Goal: Information Seeking & Learning: Learn about a topic

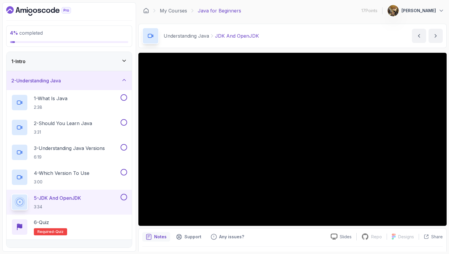
scroll to position [68, 0]
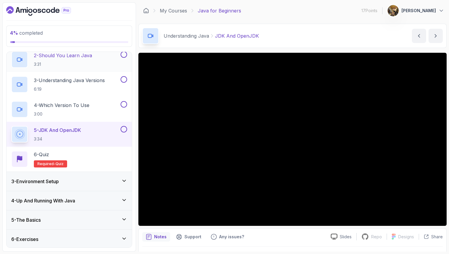
click at [123, 55] on button at bounding box center [124, 54] width 7 height 7
click at [124, 81] on button at bounding box center [124, 79] width 7 height 7
click at [124, 104] on button at bounding box center [124, 104] width 7 height 7
click at [124, 128] on button at bounding box center [124, 129] width 7 height 7
click at [91, 158] on div "6 - Quiz Required- quiz" at bounding box center [69, 159] width 116 height 17
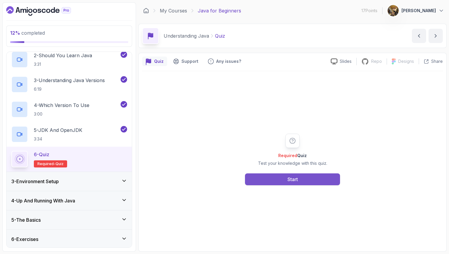
click at [321, 177] on button "Start" at bounding box center [292, 180] width 95 height 12
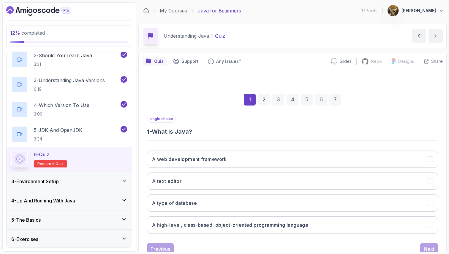
scroll to position [20, 0]
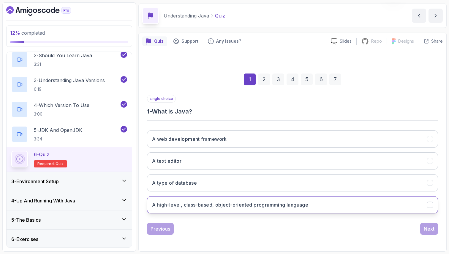
click at [252, 204] on h3 "A high-level, class-based, object-oriented programming language" at bounding box center [230, 205] width 156 height 7
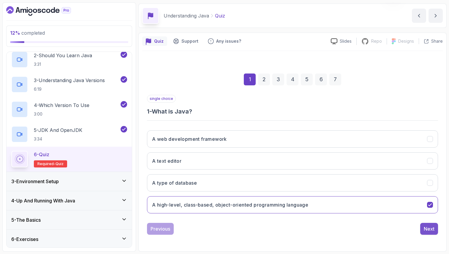
click at [422, 228] on button "Next" at bounding box center [429, 229] width 18 height 12
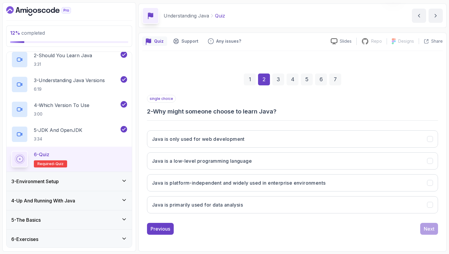
click at [236, 116] on h3 "2 - Why might someone choose to learn Java?" at bounding box center [292, 111] width 291 height 8
click at [240, 115] on h3 "2 - Why might someone choose to learn Java?" at bounding box center [292, 111] width 291 height 8
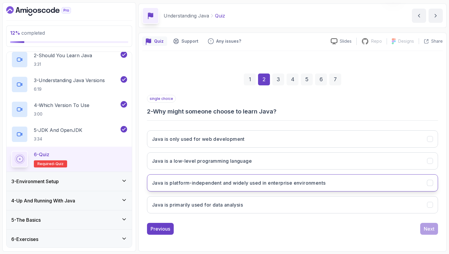
click at [259, 184] on h3 "Java is platform-independent and widely used in enterprise environments" at bounding box center [238, 183] width 173 height 7
click at [431, 230] on div "Next" at bounding box center [429, 229] width 11 height 7
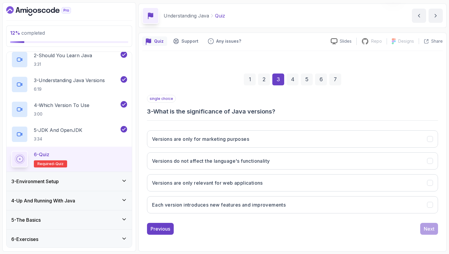
click at [239, 113] on h3 "3 - What is the significance of Java versions?" at bounding box center [292, 111] width 291 height 8
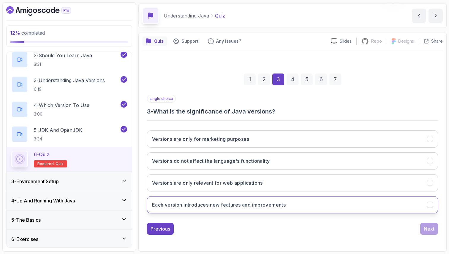
click at [240, 206] on h3 "Each version introduces new features and improvements" at bounding box center [219, 205] width 134 height 7
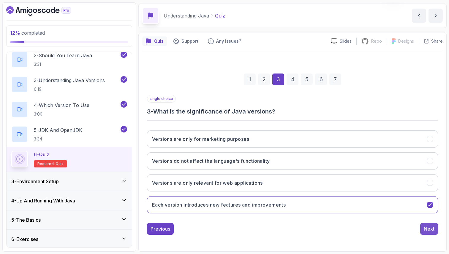
click at [428, 230] on div "Next" at bounding box center [429, 229] width 11 height 7
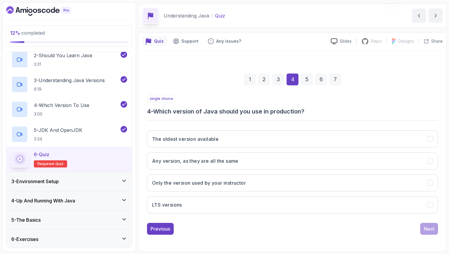
click at [294, 111] on h3 "4 - Which version of Java should you use in production?" at bounding box center [292, 111] width 291 height 8
click at [242, 234] on div "Previous Next" at bounding box center [292, 229] width 291 height 12
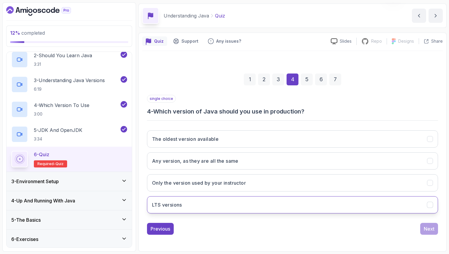
click at [233, 209] on button "LTS versions" at bounding box center [292, 205] width 291 height 17
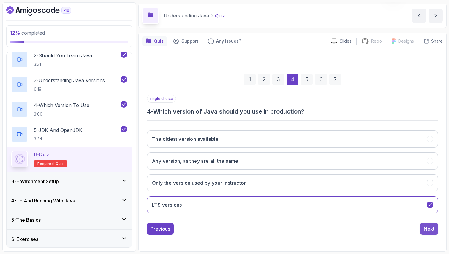
click at [430, 227] on div "Next" at bounding box center [429, 229] width 11 height 7
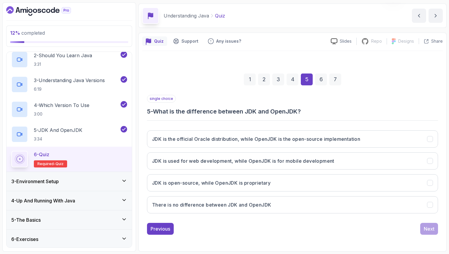
click at [272, 116] on div "single choice 5 - What is the difference between JDK and OpenJDK? JDK is the of…" at bounding box center [292, 157] width 291 height 124
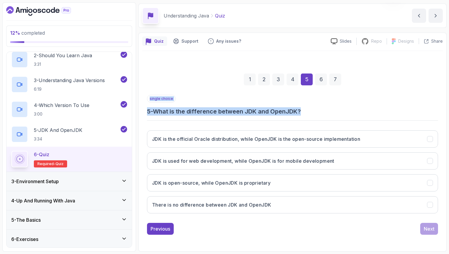
click at [272, 116] on div "single choice 5 - What is the difference between JDK and OpenJDK? JDK is the of…" at bounding box center [292, 157] width 291 height 124
click at [277, 111] on h3 "5 - What is the difference between JDK and OpenJDK?" at bounding box center [292, 111] width 291 height 8
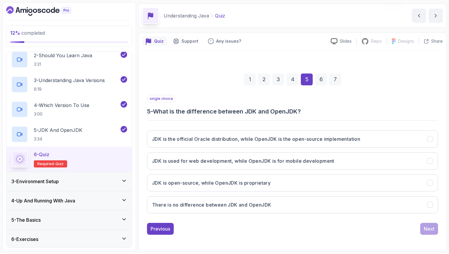
click at [277, 111] on h3 "5 - What is the difference between JDK and OpenJDK?" at bounding box center [292, 111] width 291 height 8
click at [58, 135] on h2 "5 - JDK And OpenJDK 3:34" at bounding box center [58, 134] width 48 height 15
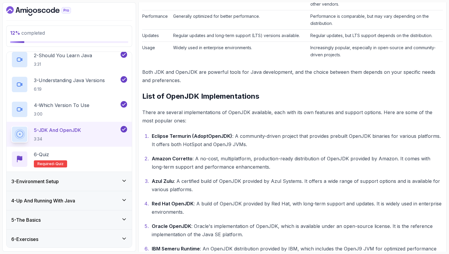
scroll to position [362, 0]
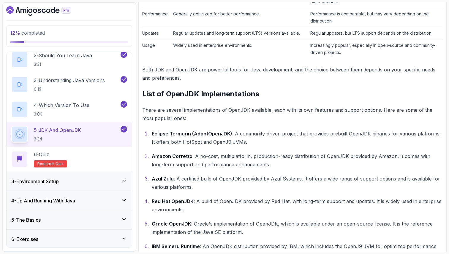
click at [241, 110] on p "There are several implementations of OpenJDK available, each with its own featu…" at bounding box center [292, 114] width 301 height 17
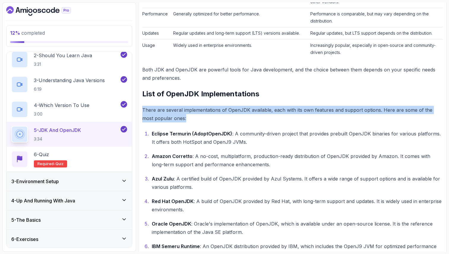
click at [241, 110] on p "There are several implementations of OpenJDK available, each with its own featu…" at bounding box center [292, 114] width 301 height 17
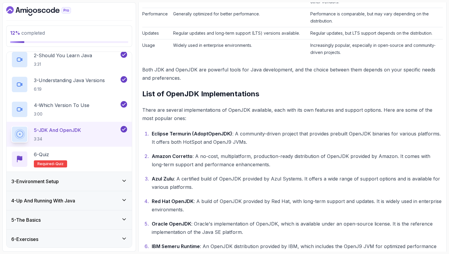
click at [241, 110] on p "There are several implementations of OpenJDK available, each with its own featu…" at bounding box center [292, 114] width 301 height 17
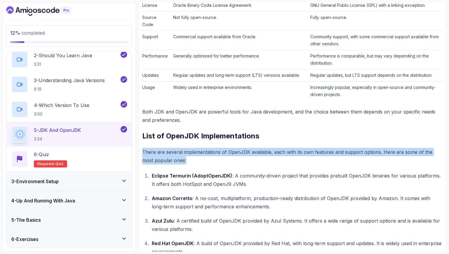
scroll to position [316, 0]
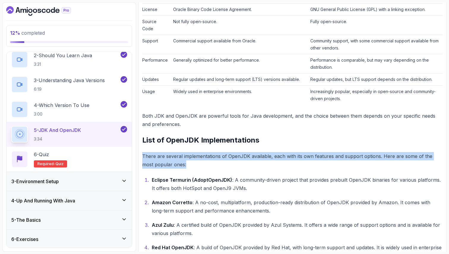
click at [234, 93] on td "Widely used in enterprise environments." at bounding box center [239, 95] width 137 height 19
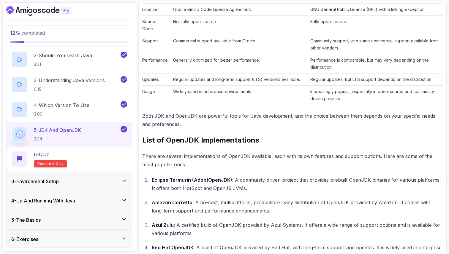
click at [234, 93] on td "Widely used in enterprise environments." at bounding box center [239, 95] width 137 height 19
click at [234, 117] on p "Both JDK and OpenJDK are powerful tools for Java development, and the choice be…" at bounding box center [292, 120] width 301 height 17
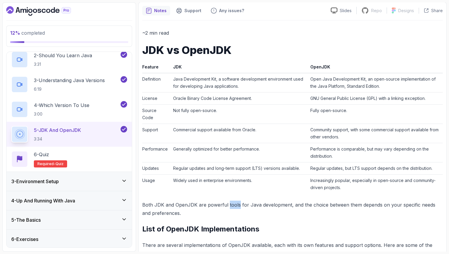
scroll to position [227, 0]
click at [57, 159] on h2 "6 - Quiz Required- quiz" at bounding box center [50, 159] width 33 height 17
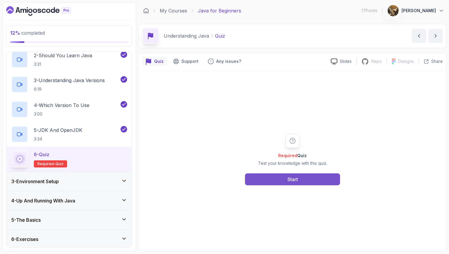
click at [302, 178] on button "Start" at bounding box center [292, 180] width 95 height 12
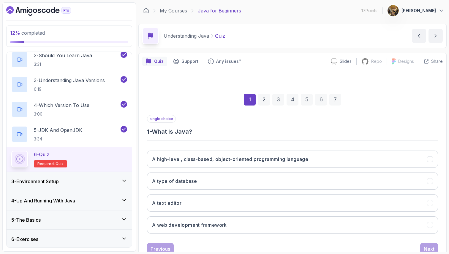
click at [314, 95] on div "1 2 3 4 5 6 7" at bounding box center [292, 99] width 291 height 31
click at [319, 100] on div "6" at bounding box center [321, 100] width 12 height 12
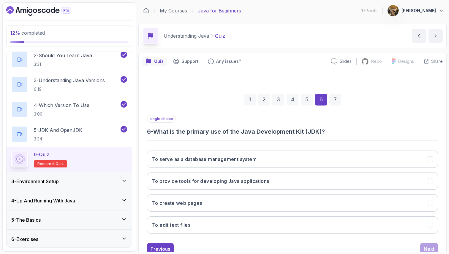
click at [244, 104] on div "1" at bounding box center [250, 100] width 12 height 12
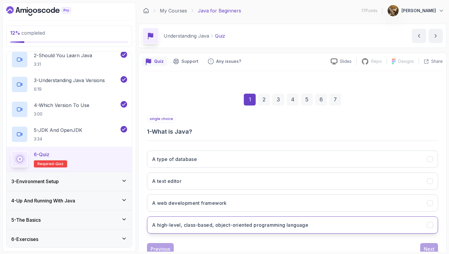
click at [219, 224] on h3 "A high-level, class-based, object-oriented programming language" at bounding box center [230, 225] width 156 height 7
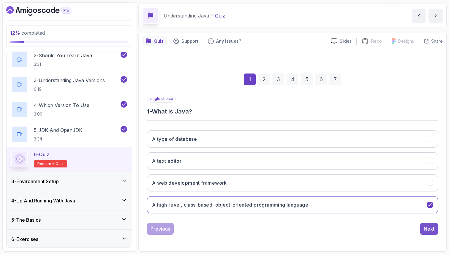
click at [435, 229] on button "Next" at bounding box center [429, 229] width 18 height 12
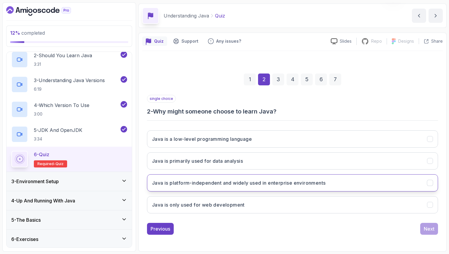
click at [255, 182] on h3 "Java is platform-independent and widely used in enterprise environments" at bounding box center [238, 183] width 173 height 7
click at [432, 229] on div "Next" at bounding box center [429, 229] width 11 height 7
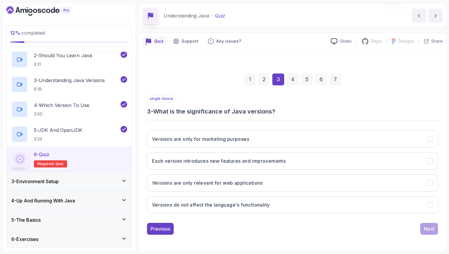
click at [262, 112] on h3 "3 - What is the significance of Java versions?" at bounding box center [292, 111] width 291 height 8
click at [265, 163] on h3 "Each version introduces new features and improvements" at bounding box center [219, 161] width 134 height 7
click at [444, 238] on div "Quiz Support Any issues? Slides Repo Repository not available Designs Design no…" at bounding box center [292, 142] width 308 height 219
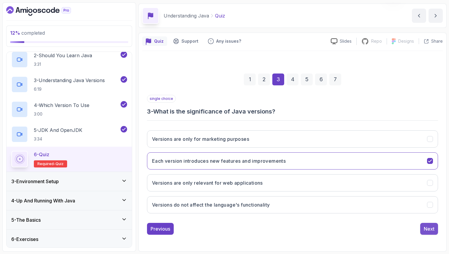
click at [435, 235] on button "Next" at bounding box center [429, 229] width 18 height 12
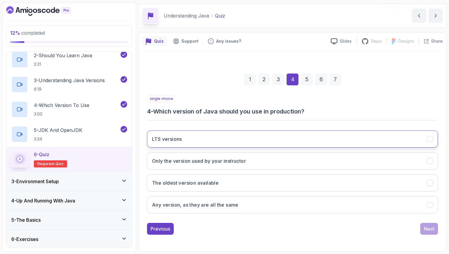
click at [253, 138] on button "LTS versions" at bounding box center [292, 139] width 291 height 17
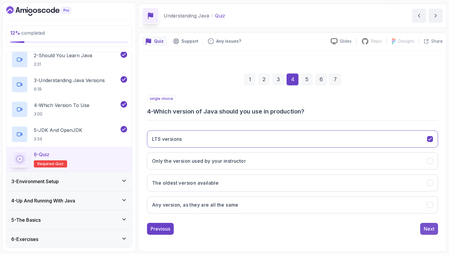
click at [430, 233] on button "Next" at bounding box center [429, 229] width 18 height 12
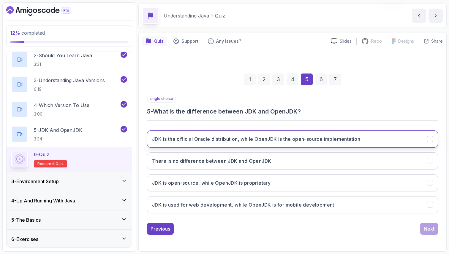
click at [339, 136] on h3 "JDK is the official Oracle distribution, while OpenJDK is the open-source imple…" at bounding box center [256, 139] width 208 height 7
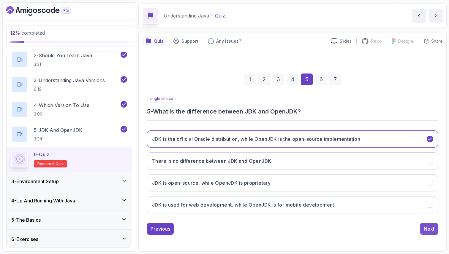
click at [434, 229] on div "Next" at bounding box center [429, 229] width 11 height 7
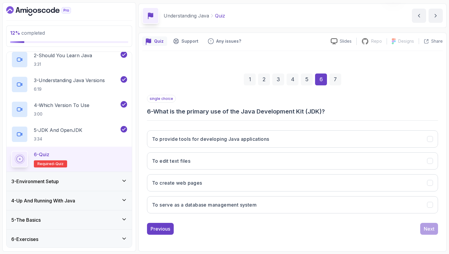
click at [279, 110] on h3 "6 - What is the primary use of the Java Development Kit (JDK)?" at bounding box center [292, 111] width 291 height 8
click at [307, 78] on div "5" at bounding box center [307, 80] width 12 height 12
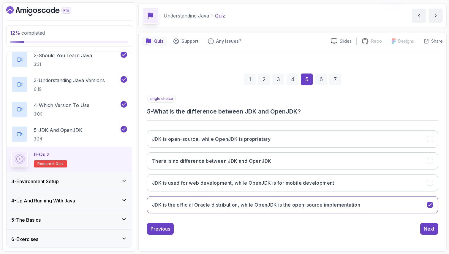
click at [319, 81] on div "6" at bounding box center [321, 80] width 12 height 12
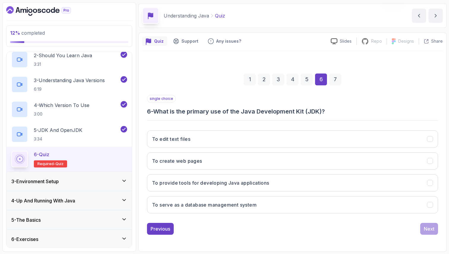
click at [304, 113] on h3 "6 - What is the primary use of the Java Development Kit (JDK)?" at bounding box center [292, 111] width 291 height 8
click at [262, 163] on button "To create web pages" at bounding box center [292, 161] width 291 height 17
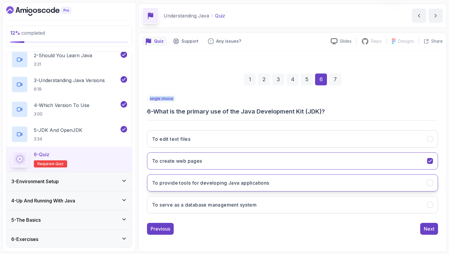
click at [311, 177] on button "To provide tools for developing Java applications" at bounding box center [292, 183] width 291 height 17
click at [321, 224] on div "Previous Next" at bounding box center [292, 229] width 291 height 12
click at [422, 228] on button "Next" at bounding box center [429, 229] width 18 height 12
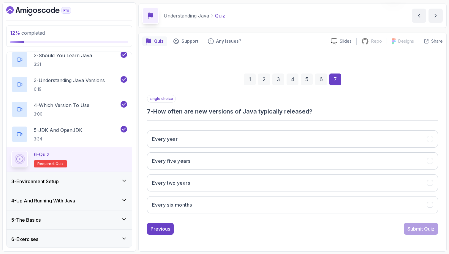
click at [257, 111] on h3 "7 - How often are new versions of Java typically released?" at bounding box center [292, 111] width 291 height 8
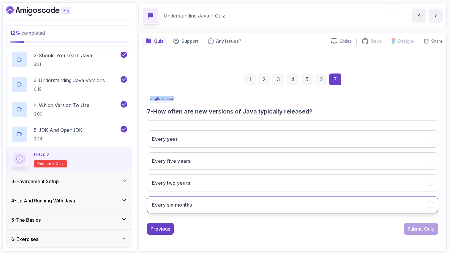
click at [233, 202] on button "Every six months" at bounding box center [292, 205] width 291 height 17
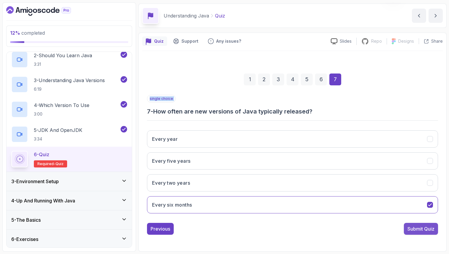
click at [425, 231] on div "Submit Quiz" at bounding box center [420, 229] width 27 height 7
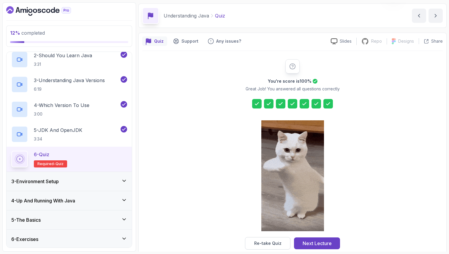
click at [79, 180] on div "3 - Environment Setup" at bounding box center [69, 181] width 116 height 7
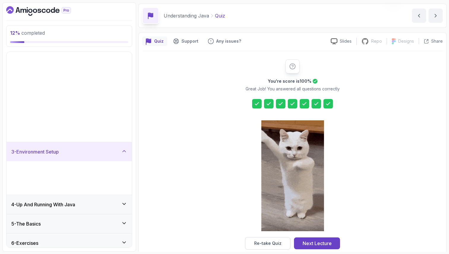
scroll to position [0, 0]
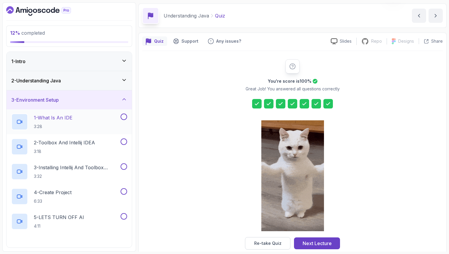
click at [75, 128] on div "1 - What Is An IDE 3:28" at bounding box center [65, 122] width 108 height 17
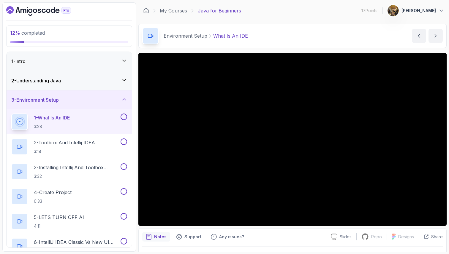
click at [70, 85] on div "2 - Understanding Java" at bounding box center [69, 80] width 125 height 19
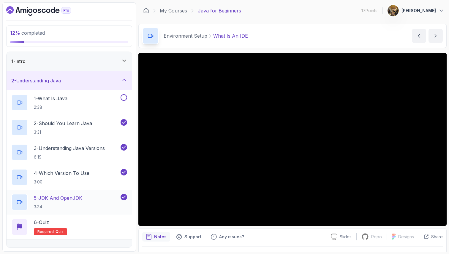
scroll to position [31, 0]
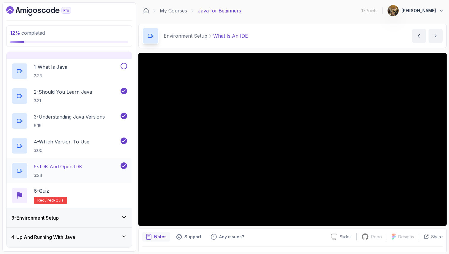
click at [82, 178] on p "3:34" at bounding box center [58, 176] width 48 height 6
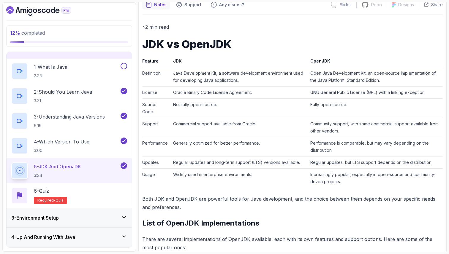
scroll to position [227, 0]
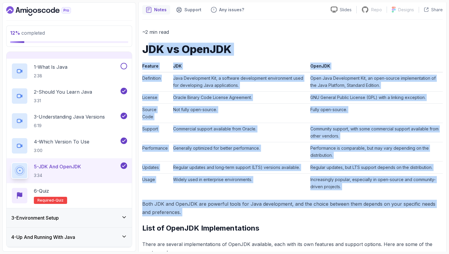
drag, startPoint x: 146, startPoint y: 48, endPoint x: 429, endPoint y: 219, distance: 330.2
click at [429, 219] on div "~2 min read JDK vs OpenJDK Feature JDK OpenJDK Definition Java Development Kit,…" at bounding box center [292, 223] width 301 height 390
copy div "DK vs OpenJDK Feature JDK OpenJDK Definition Java Development Kit, a software d…"
click at [295, 56] on div "~2 min read JDK vs OpenJDK Feature JDK OpenJDK Definition Java Development Kit,…" at bounding box center [292, 223] width 301 height 390
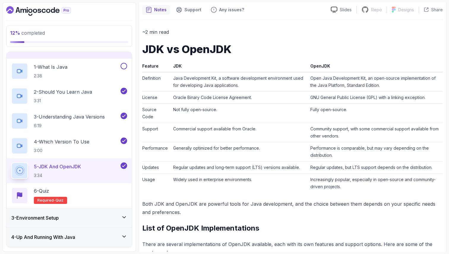
click at [295, 56] on div "~2 min read JDK vs OpenJDK Feature JDK OpenJDK Definition Java Development Kit,…" at bounding box center [292, 223] width 301 height 390
click at [104, 219] on div "3 - Environment Setup" at bounding box center [69, 218] width 116 height 7
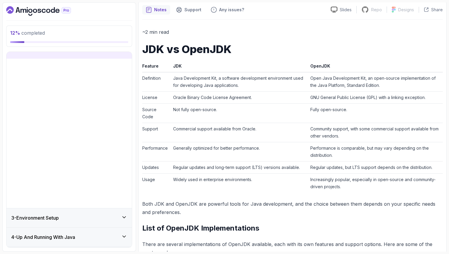
scroll to position [0, 0]
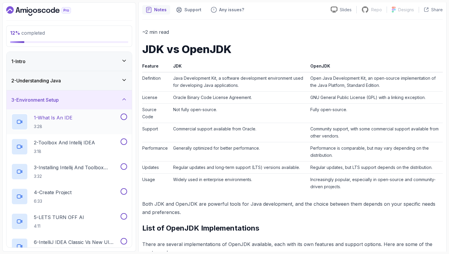
click at [103, 124] on div "1 - What Is An IDE 3:28" at bounding box center [65, 122] width 108 height 17
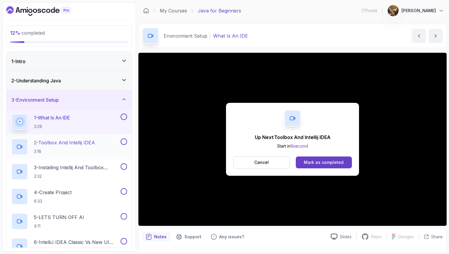
click at [91, 151] on p "3:18" at bounding box center [64, 152] width 61 height 6
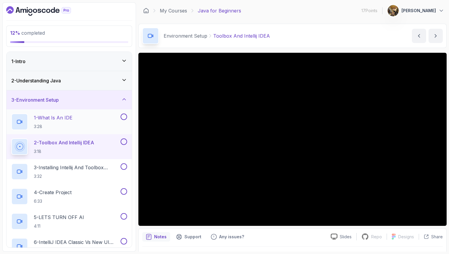
click at [125, 119] on button at bounding box center [124, 117] width 7 height 7
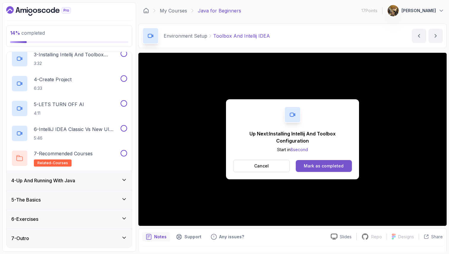
click at [316, 162] on button "Mark as completed" at bounding box center [324, 166] width 56 height 12
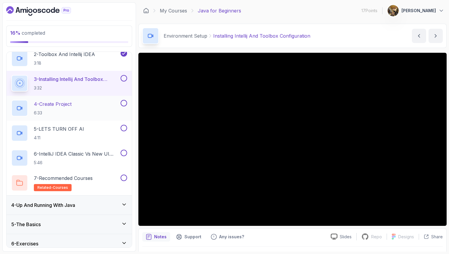
scroll to position [60, 0]
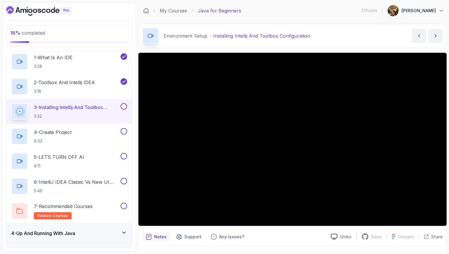
click at [127, 109] on div at bounding box center [123, 106] width 8 height 7
click at [123, 106] on button at bounding box center [124, 106] width 7 height 7
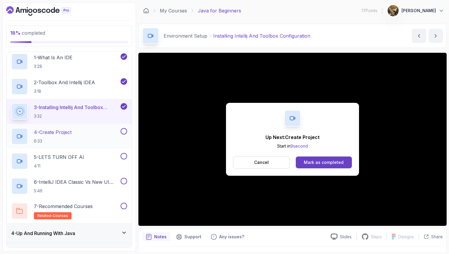
click at [124, 131] on button at bounding box center [124, 131] width 7 height 7
click at [85, 135] on div "4 - Create Project 6:33" at bounding box center [65, 136] width 108 height 17
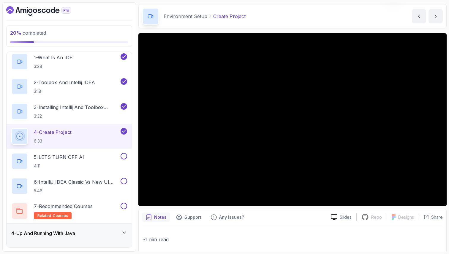
scroll to position [12, 0]
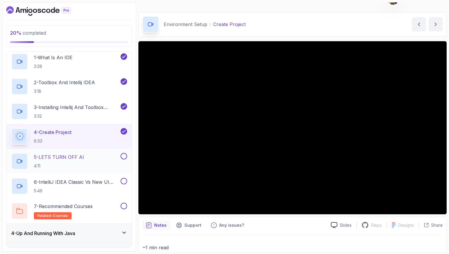
click at [76, 153] on div "5 - LETS TURN OFF AI 4:11" at bounding box center [69, 161] width 125 height 25
click at [84, 164] on p "4:11" at bounding box center [59, 166] width 50 height 6
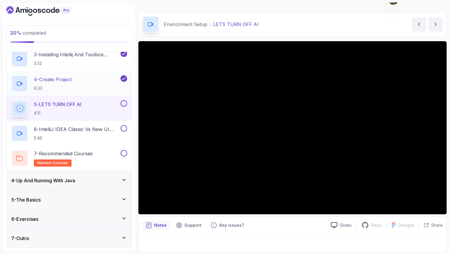
scroll to position [111, 0]
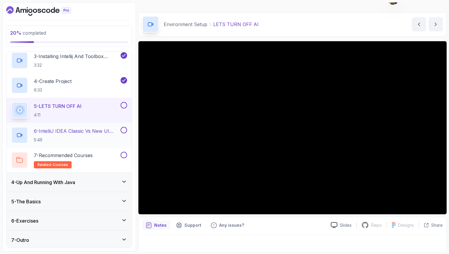
click at [97, 138] on p "5:46" at bounding box center [77, 140] width 86 height 6
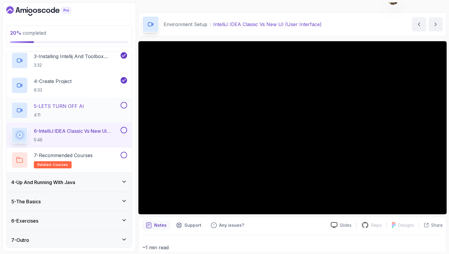
click at [122, 106] on button at bounding box center [124, 105] width 7 height 7
click at [123, 132] on button at bounding box center [124, 130] width 7 height 7
click at [107, 180] on div "4 - Up And Running With Java" at bounding box center [69, 182] width 116 height 7
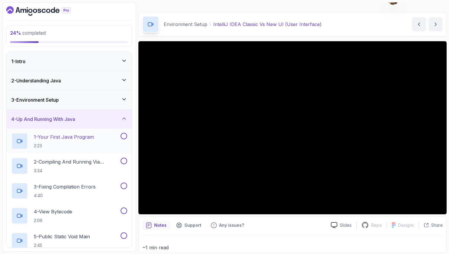
click at [85, 143] on p "2:23" at bounding box center [64, 146] width 60 height 6
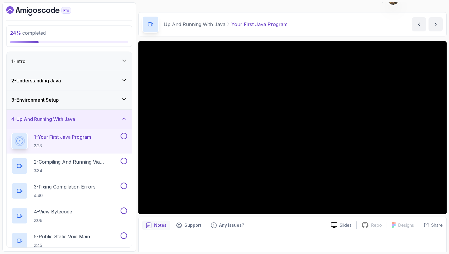
scroll to position [15, 0]
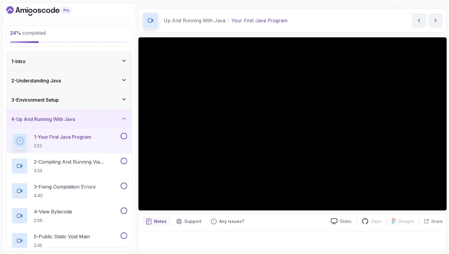
click at [328, 234] on div at bounding box center [292, 240] width 301 height 17
click at [124, 138] on button at bounding box center [124, 136] width 7 height 7
click at [70, 160] on p "2 - Compiling And Running Via Terminal" at bounding box center [77, 162] width 86 height 7
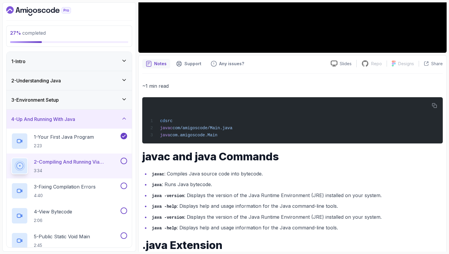
scroll to position [174, 0]
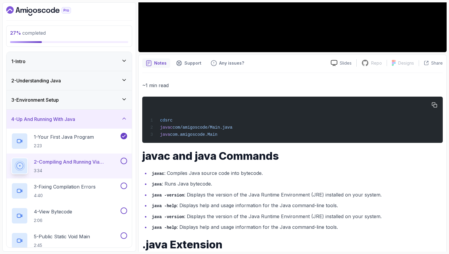
drag, startPoint x: 221, startPoint y: 136, endPoint x: 157, endPoint y: 138, distance: 63.9
click at [157, 138] on div "cd src javac com/amigoscode/Main.java java com.amigoscode.Main" at bounding box center [292, 119] width 291 height 39
copy span "java com.amigoscode.Main"
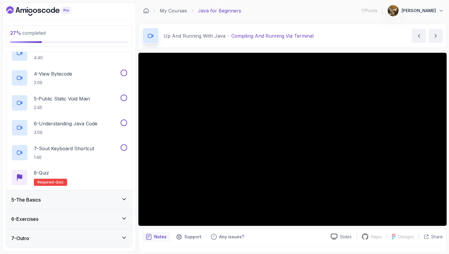
scroll to position [137, 0]
click at [77, 203] on div "5 - The Basics" at bounding box center [69, 201] width 116 height 7
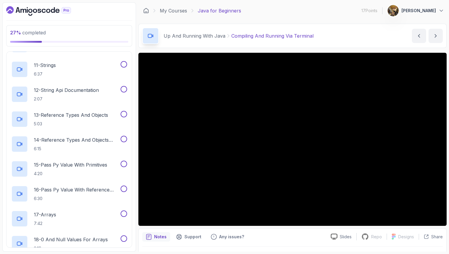
scroll to position [437, 0]
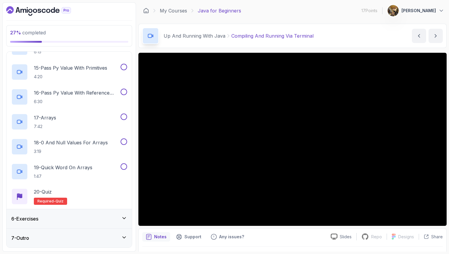
click at [70, 242] on div "7 - Outro" at bounding box center [69, 238] width 125 height 19
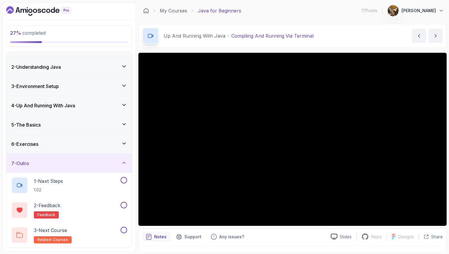
scroll to position [0, 0]
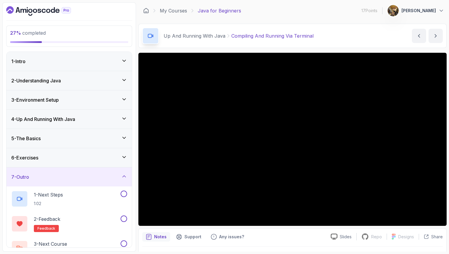
click at [84, 104] on div "3 - Environment Setup" at bounding box center [69, 100] width 125 height 19
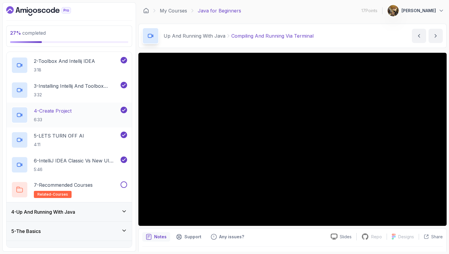
scroll to position [113, 0]
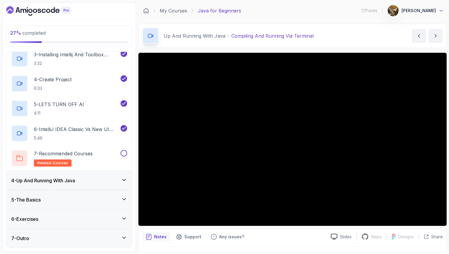
click at [82, 181] on div "4 - Up And Running With Java" at bounding box center [69, 180] width 116 height 7
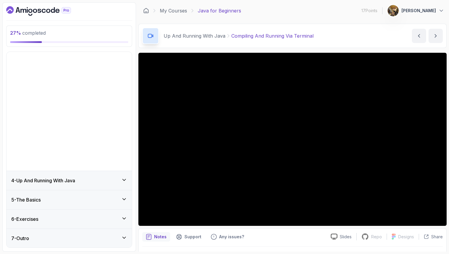
scroll to position [0, 0]
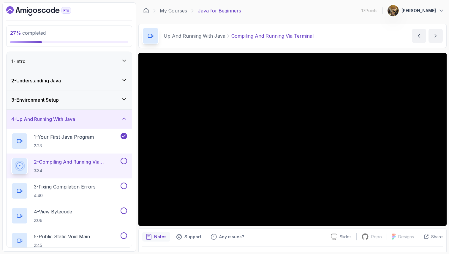
click at [122, 160] on button at bounding box center [124, 161] width 7 height 7
click at [90, 181] on div "3 - Fixing Compilation Errors 4:40" at bounding box center [69, 191] width 125 height 25
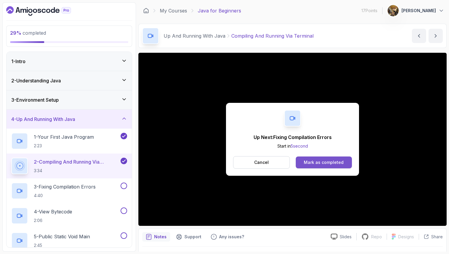
click at [317, 164] on div "Mark as completed" at bounding box center [324, 163] width 40 height 6
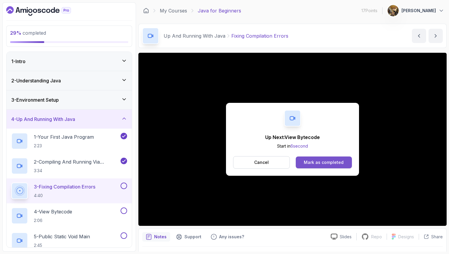
click at [340, 161] on div "Mark as completed" at bounding box center [324, 163] width 40 height 6
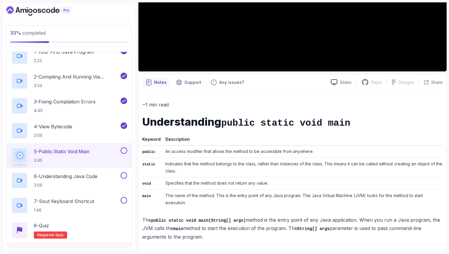
scroll to position [154, 0]
click at [199, 168] on td "Indicates that the method belongs to the class, rather than instances of the cl…" at bounding box center [303, 167] width 280 height 19
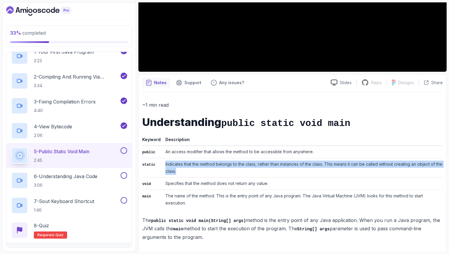
click at [187, 164] on td "Indicates that the method belongs to the class, rather than instances of the cl…" at bounding box center [303, 167] width 280 height 19
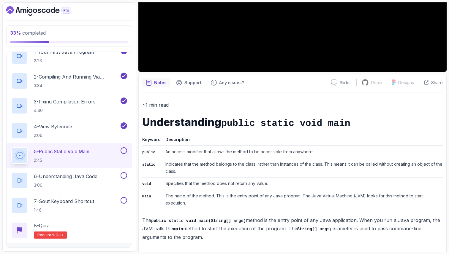
click at [187, 164] on td "Indicates that the method belongs to the class, rather than instances of the cl…" at bounding box center [303, 167] width 280 height 19
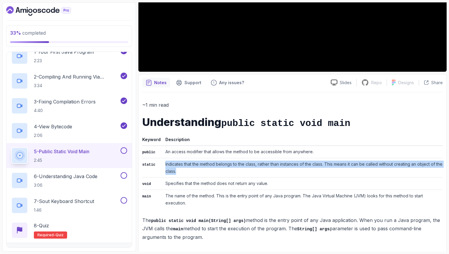
click at [187, 164] on td "Indicates that the method belongs to the class, rather than instances of the cl…" at bounding box center [303, 167] width 280 height 19
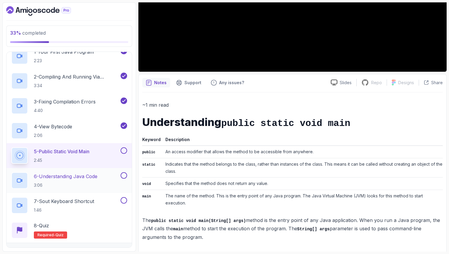
click at [80, 181] on h2 "6 - Understanding Java Code 3:06" at bounding box center [66, 180] width 64 height 15
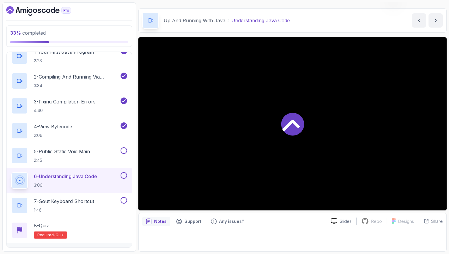
scroll to position [15, 0]
click at [126, 150] on button at bounding box center [124, 151] width 7 height 7
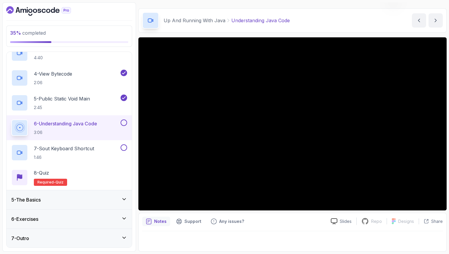
click at [79, 201] on div "5 - The Basics" at bounding box center [69, 200] width 116 height 7
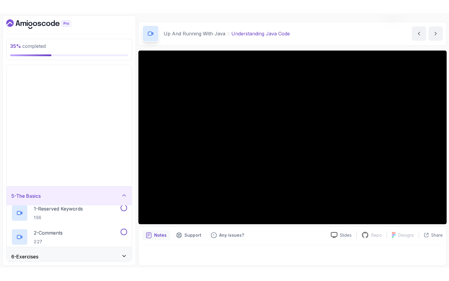
scroll to position [0, 0]
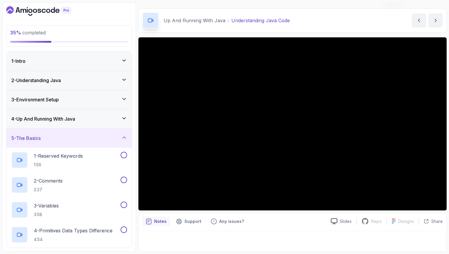
click at [93, 126] on div "4 - Up And Running With Java" at bounding box center [69, 119] width 125 height 19
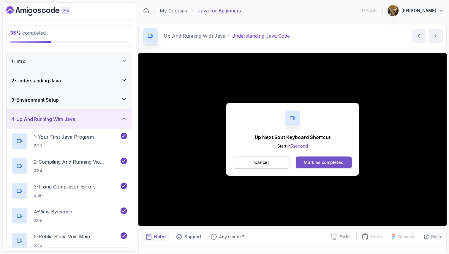
click at [321, 163] on div "Mark as completed" at bounding box center [324, 163] width 40 height 6
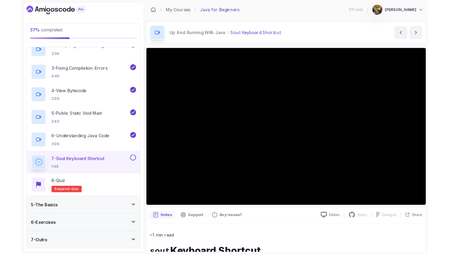
scroll to position [114, 0]
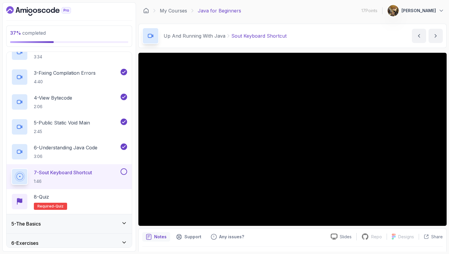
click at [122, 172] on button at bounding box center [124, 172] width 7 height 7
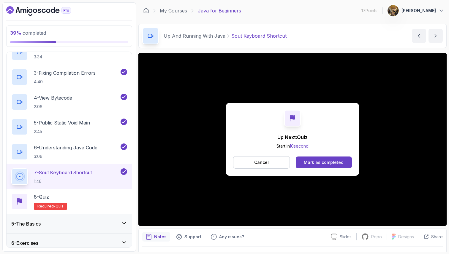
click at [107, 217] on div "5 - The Basics" at bounding box center [69, 224] width 125 height 19
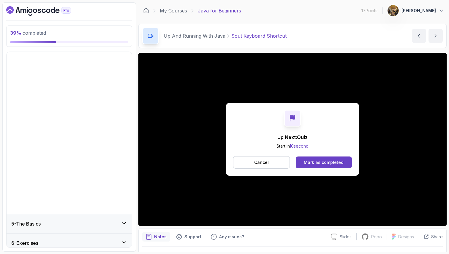
scroll to position [0, 0]
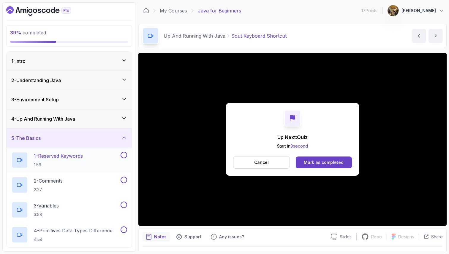
click at [88, 153] on div "1 - Reserved Keywords 1:56" at bounding box center [65, 160] width 108 height 17
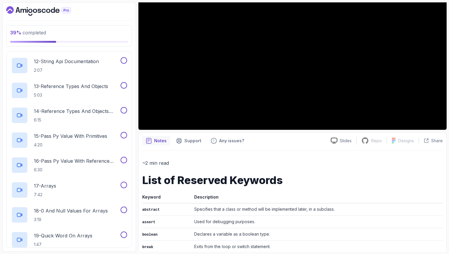
scroll to position [97, 0]
